Goal: Information Seeking & Learning: Learn about a topic

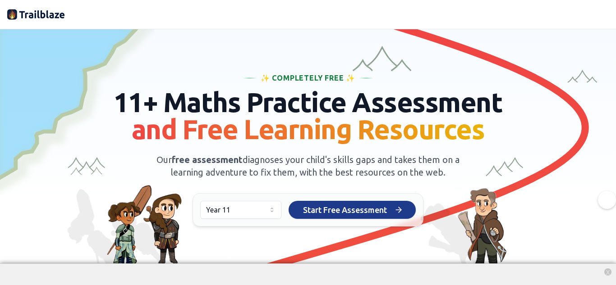
click at [330, 209] on span "Start Free Assessment" at bounding box center [345, 210] width 84 height 13
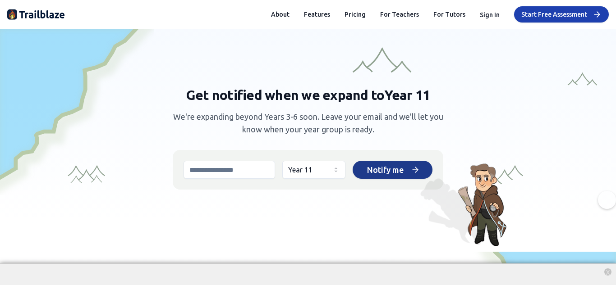
click at [378, 166] on span "Notify me" at bounding box center [385, 170] width 37 height 13
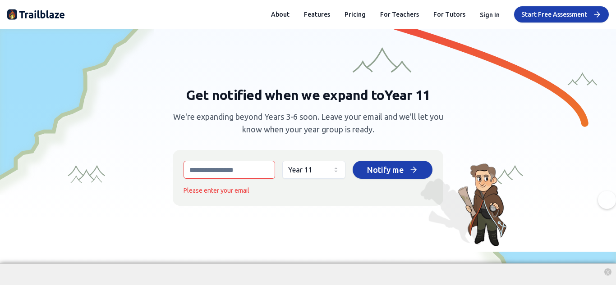
scroll to position [57, 0]
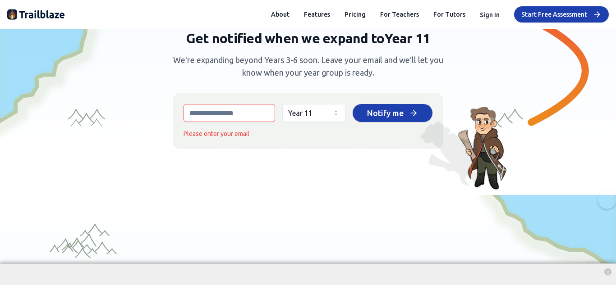
click at [251, 119] on input "email" at bounding box center [230, 113] width 92 height 18
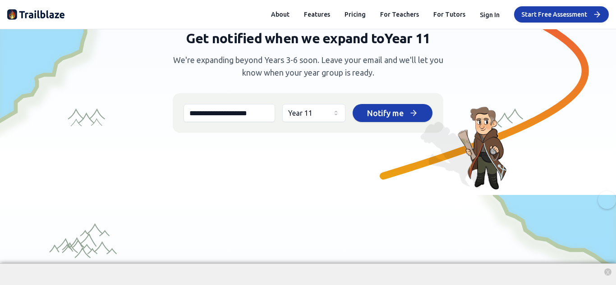
scroll to position [0, 0]
type input "**********"
click at [412, 117] on icon at bounding box center [414, 113] width 9 height 9
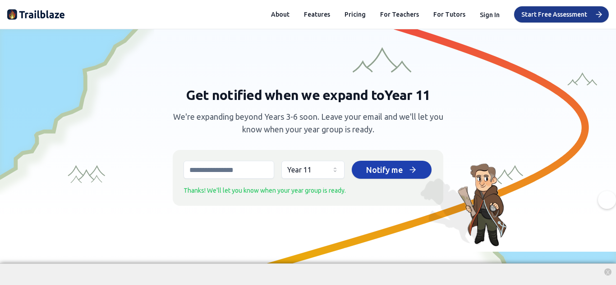
click at [546, 10] on button "Start Free Assessment" at bounding box center [561, 14] width 95 height 16
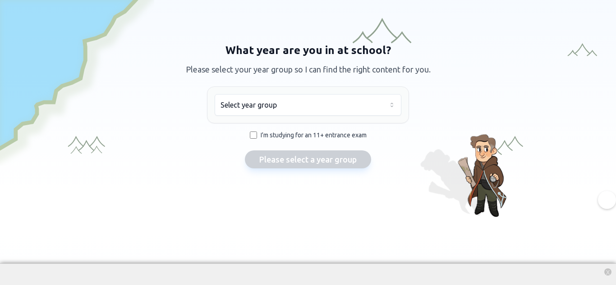
click at [309, 107] on html "We value your privacy We use cookies to enhance your browsing experience, serve…" at bounding box center [308, 142] width 616 height 285
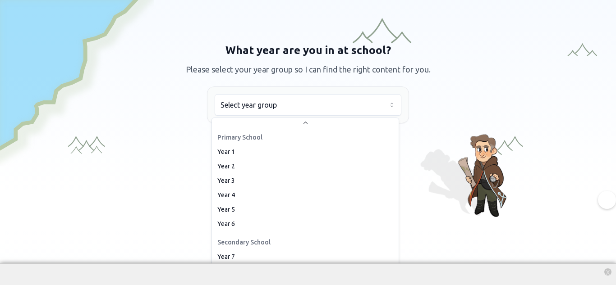
scroll to position [81, 0]
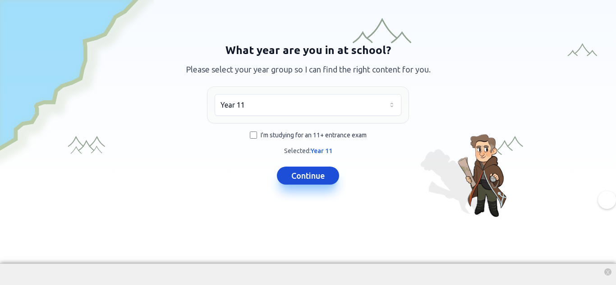
click at [312, 180] on button "Continue" at bounding box center [308, 176] width 62 height 18
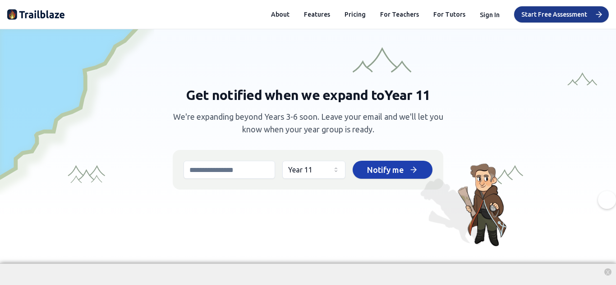
click at [528, 9] on button "Start Free Assessment" at bounding box center [561, 14] width 95 height 16
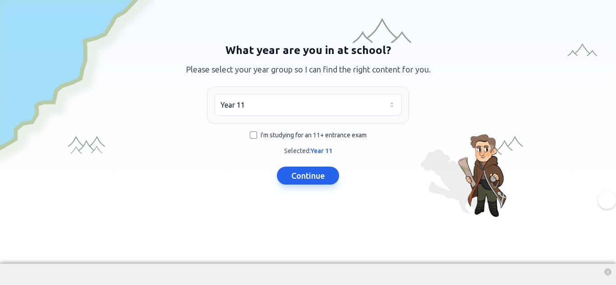
click at [287, 113] on html "We value your privacy We use cookies to enhance your browsing experience, serve…" at bounding box center [308, 142] width 616 height 285
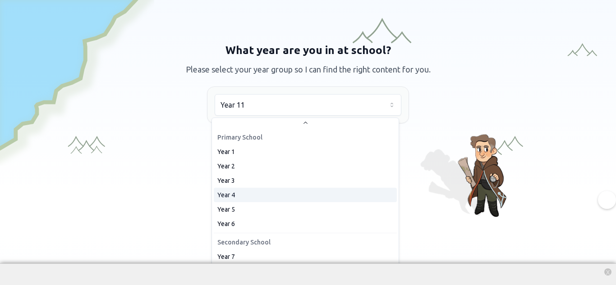
scroll to position [42, 0]
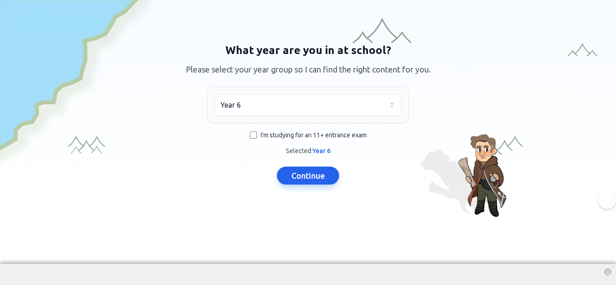
click at [323, 101] on html "We value your privacy We use cookies to enhance your browsing experience, serve…" at bounding box center [308, 142] width 616 height 285
click at [308, 178] on button "Continue" at bounding box center [308, 176] width 62 height 18
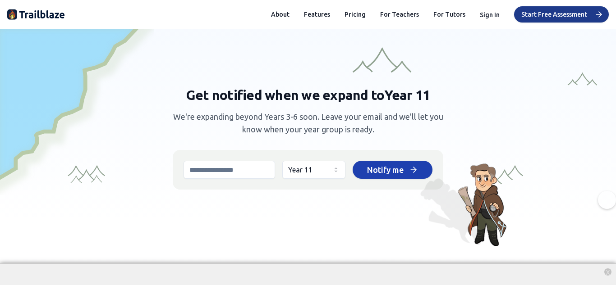
click at [543, 19] on button "Start Free Assessment" at bounding box center [561, 14] width 95 height 16
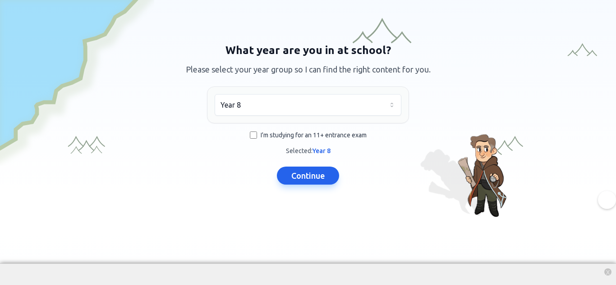
click at [285, 114] on html "We value your privacy We use cookies to enhance your browsing experience, serve…" at bounding box center [308, 142] width 616 height 285
click at [309, 183] on button "Continue" at bounding box center [308, 176] width 62 height 18
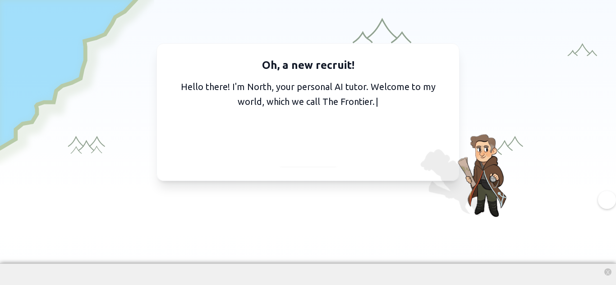
click at [331, 153] on div at bounding box center [308, 155] width 67 height 23
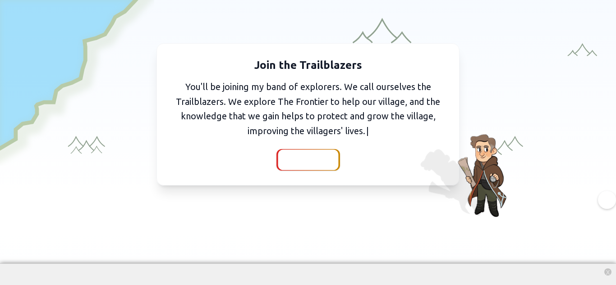
click at [311, 169] on div at bounding box center [308, 160] width 60 height 21
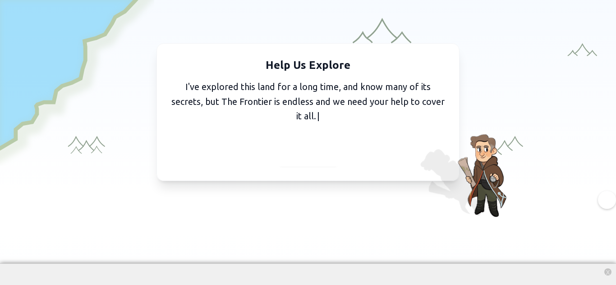
click at [277, 161] on div at bounding box center [308, 155] width 67 height 23
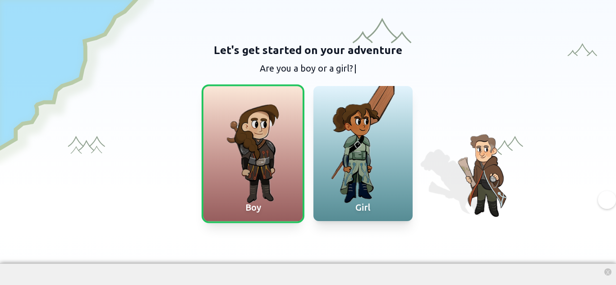
click at [279, 153] on div at bounding box center [252, 153] width 99 height 135
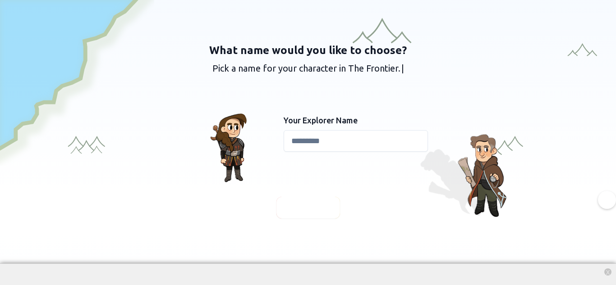
click at [295, 145] on input at bounding box center [356, 141] width 144 height 22
type input "*"
type input "**********"
click at [336, 196] on div "**********" at bounding box center [308, 130] width 346 height 175
click at [332, 212] on div at bounding box center [308, 208] width 64 height 22
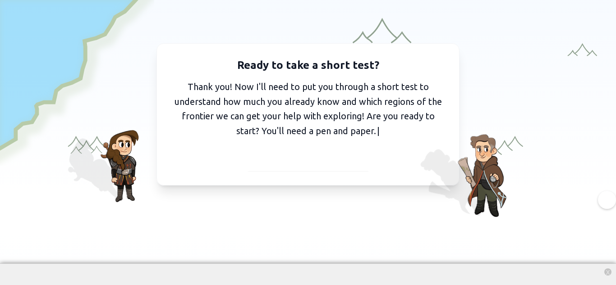
click at [326, 161] on span "I've got my pen and paper" at bounding box center [308, 160] width 99 height 13
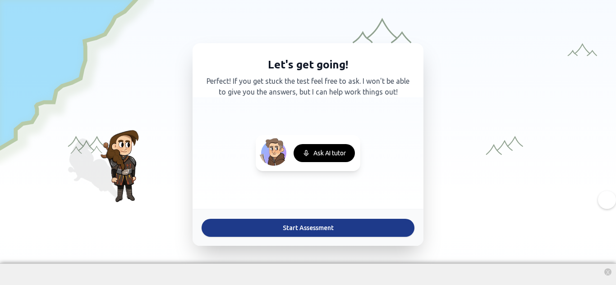
click at [361, 226] on button "Start Assessment" at bounding box center [308, 228] width 213 height 18
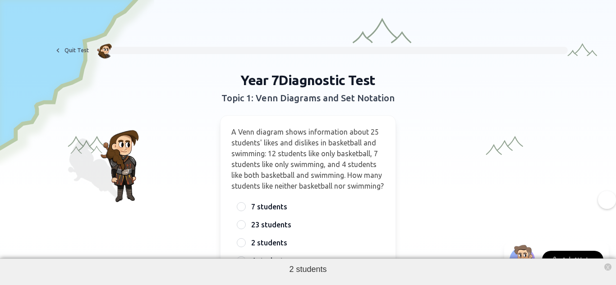
click at [347, 267] on div "2 students x" at bounding box center [308, 272] width 616 height 27
drag, startPoint x: 352, startPoint y: 269, endPoint x: 353, endPoint y: 260, distance: 8.6
click at [353, 260] on div "2 students x" at bounding box center [308, 272] width 616 height 27
click at [470, 203] on div "Year 7 Diagnostic Test Topic 1: Venn Diagrams and Set Notation A Venn diagram s…" at bounding box center [308, 189] width 346 height 235
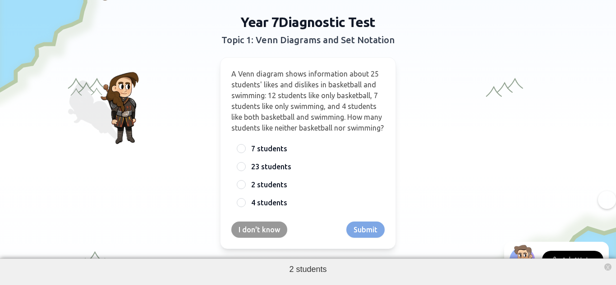
scroll to position [58, 0]
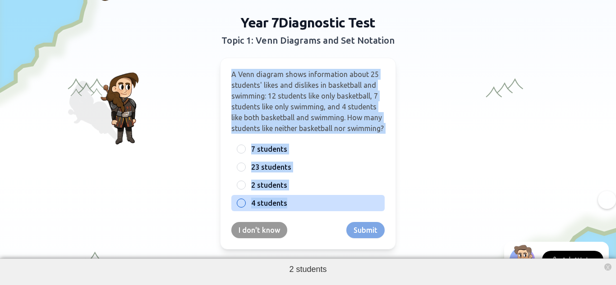
drag, startPoint x: 230, startPoint y: 76, endPoint x: 371, endPoint y: 212, distance: 195.9
click at [371, 212] on div "A Venn diagram shows information about 25 students' likes and dislikes in baske…" at bounding box center [308, 154] width 176 height 192
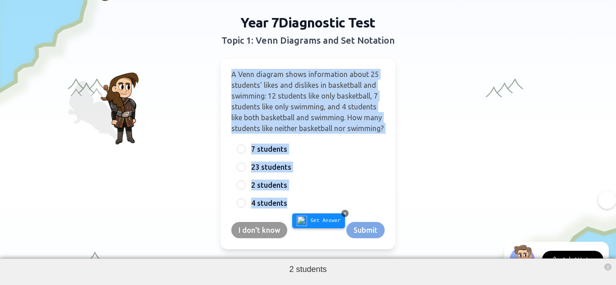
click at [312, 221] on span "Get Answer" at bounding box center [326, 221] width 30 height 8
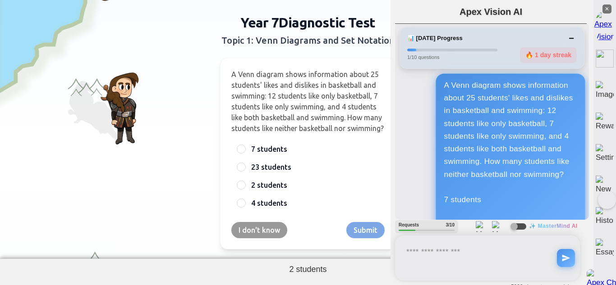
scroll to position [498, 0]
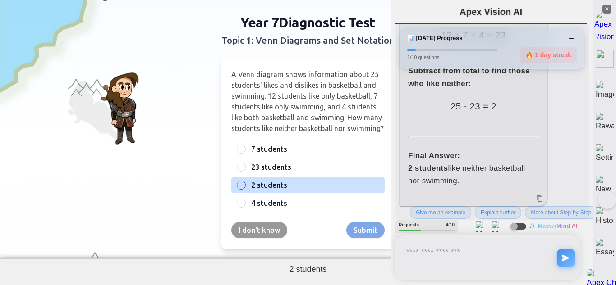
click at [237, 190] on div at bounding box center [241, 185] width 9 height 9
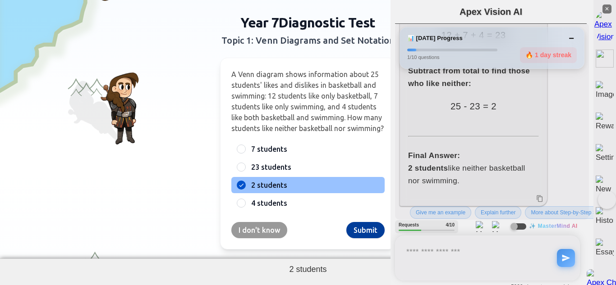
click at [364, 239] on button "Submit" at bounding box center [365, 230] width 38 height 16
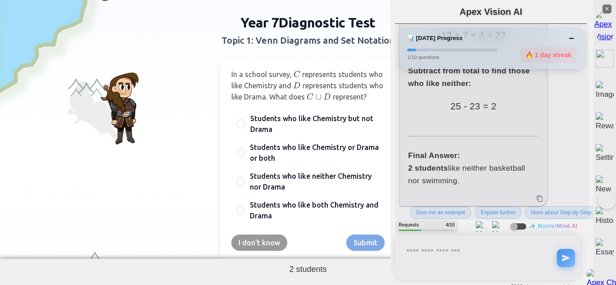
click at [226, 76] on div "In a school survey, C C C represents students who like Chemistry and D D D repr…" at bounding box center [308, 160] width 176 height 205
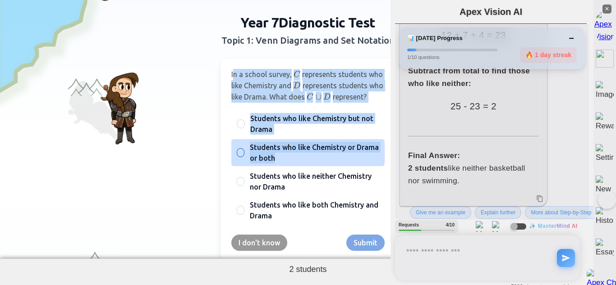
drag, startPoint x: 229, startPoint y: 76, endPoint x: 337, endPoint y: 175, distance: 146.5
click at [337, 175] on div "In a school survey, C C C represents students who like Chemistry and D D D repr…" at bounding box center [308, 160] width 176 height 205
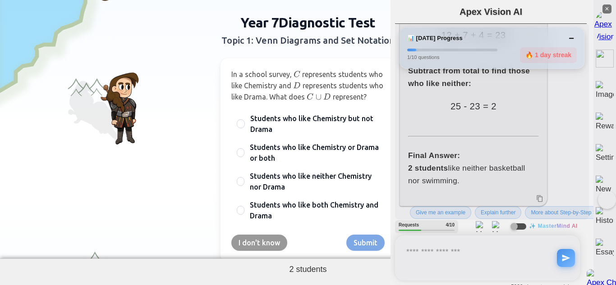
click at [136, 74] on div "Year 7 Diagnostic Test Topic 1: Venn Diagrams and Set Notation In a school surv…" at bounding box center [308, 138] width 346 height 248
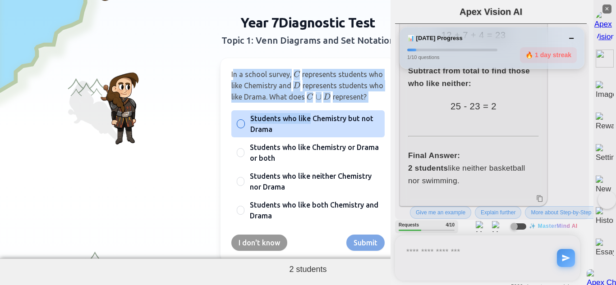
drag, startPoint x: 229, startPoint y: 74, endPoint x: 305, endPoint y: 132, distance: 95.6
click at [305, 132] on div "In a school survey, C C C represents students who like Chemistry and D D D repr…" at bounding box center [308, 160] width 176 height 205
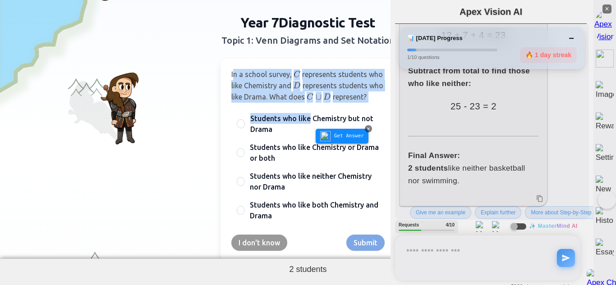
click at [231, 78] on span "In a school survey," at bounding box center [261, 74] width 60 height 8
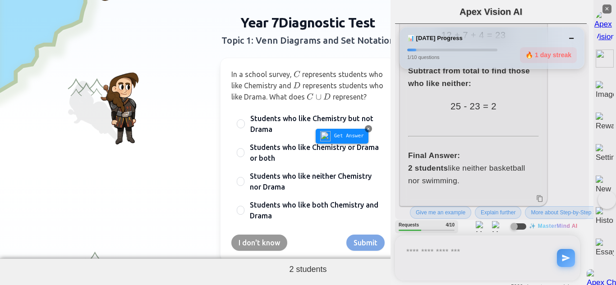
click at [231, 78] on span "In a school survey," at bounding box center [261, 74] width 60 height 8
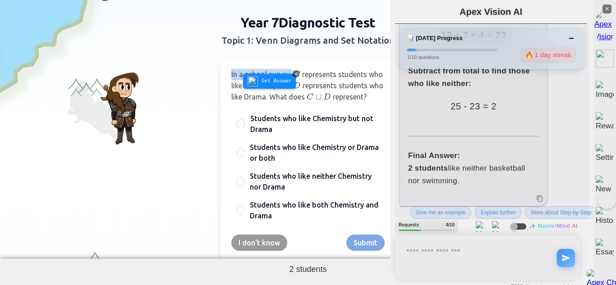
click at [231, 78] on span "In a school survey," at bounding box center [261, 74] width 60 height 8
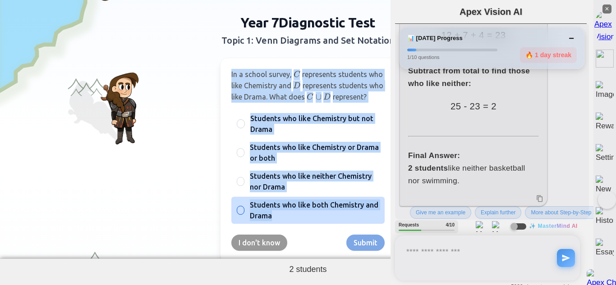
drag, startPoint x: 227, startPoint y: 73, endPoint x: 380, endPoint y: 222, distance: 213.7
click at [380, 222] on div "In a school survey, C C C represents students who like Chemistry and D D D repr…" at bounding box center [308, 160] width 176 height 205
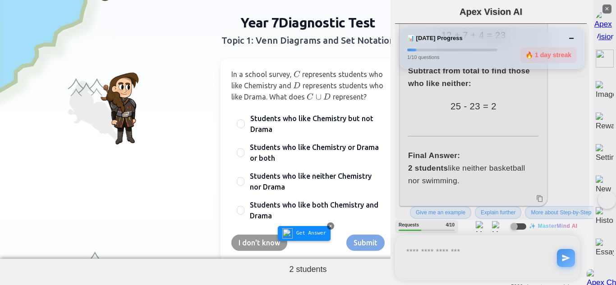
click at [307, 236] on span "Get Answer" at bounding box center [311, 234] width 30 height 8
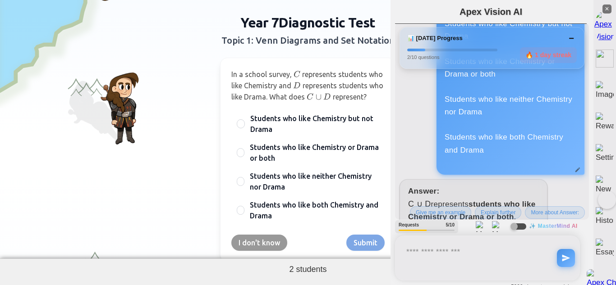
scroll to position [966, 0]
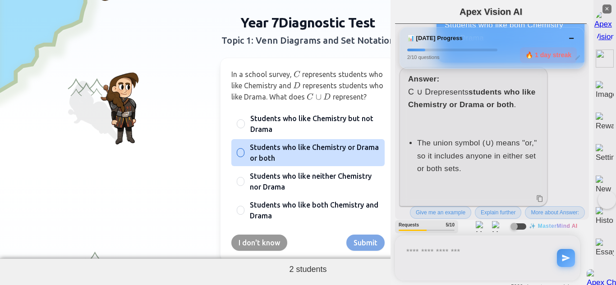
click at [327, 164] on span "Students who like Chemistry or Drama or both" at bounding box center [314, 153] width 129 height 22
click at [244, 157] on button "Students who like Chemistry or Drama or both" at bounding box center [240, 152] width 7 height 7
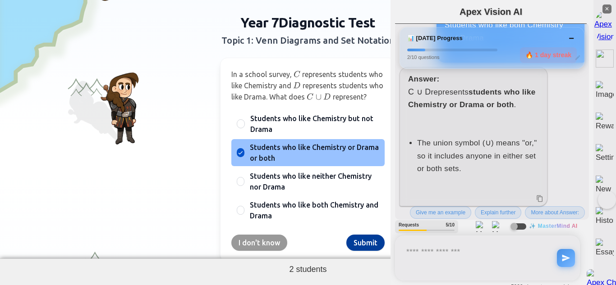
click at [363, 251] on button "Submit" at bounding box center [365, 243] width 38 height 16
